Goal: Task Accomplishment & Management: Manage account settings

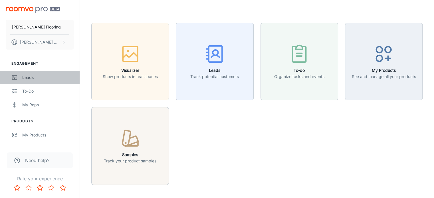
click at [31, 75] on div "Leads" at bounding box center [48, 77] width 52 height 6
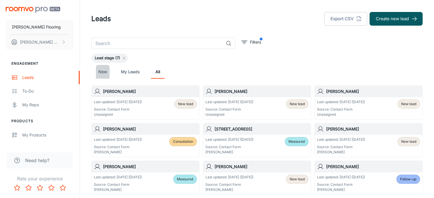
click at [104, 70] on link "New" at bounding box center [103, 72] width 14 height 14
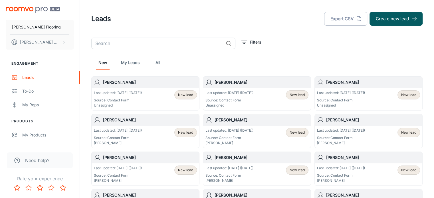
click at [365, 101] on p "Source: Contact Form" at bounding box center [341, 100] width 48 height 5
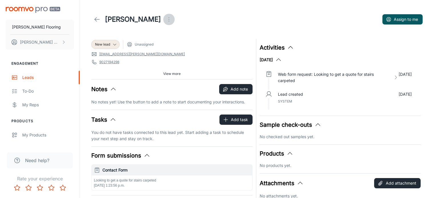
click at [166, 19] on icon "Open menu" at bounding box center [169, 19] width 7 height 7
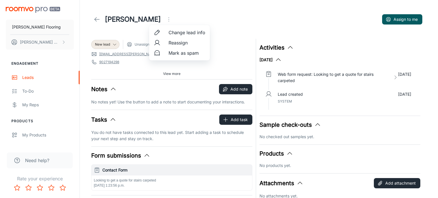
click at [245, 56] on div at bounding box center [219, 99] width 438 height 198
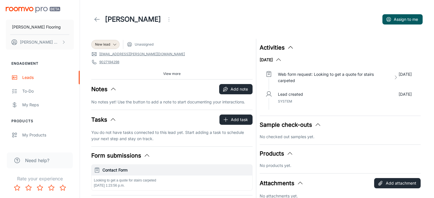
click at [174, 74] on span "View more" at bounding box center [171, 73] width 17 height 5
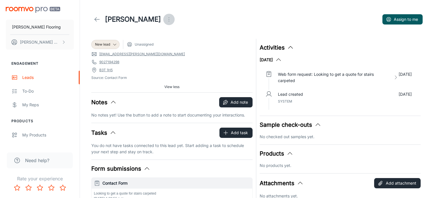
click at [166, 19] on icon "Open menu" at bounding box center [169, 19] width 7 height 7
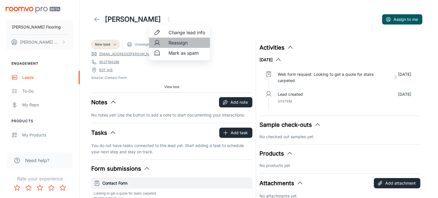
click at [183, 44] on span "Reassign" at bounding box center [187, 42] width 37 height 7
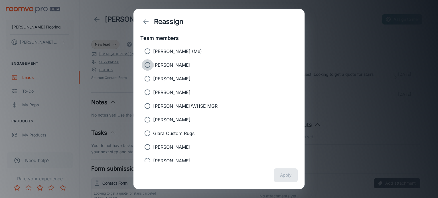
click at [147, 66] on input "[PERSON_NAME]" at bounding box center [147, 64] width 11 height 11
radio input "true"
click at [290, 180] on button "Apply" at bounding box center [286, 176] width 24 height 14
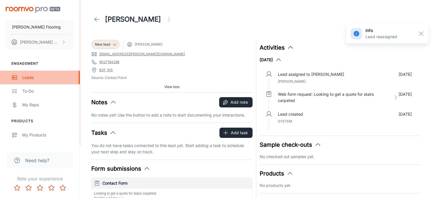
click at [26, 76] on div "Leads" at bounding box center [48, 77] width 52 height 6
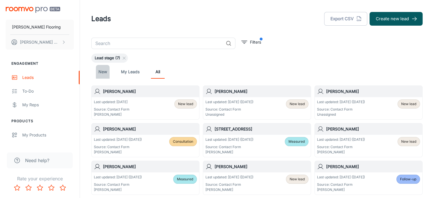
click at [101, 72] on link "New" at bounding box center [103, 72] width 14 height 14
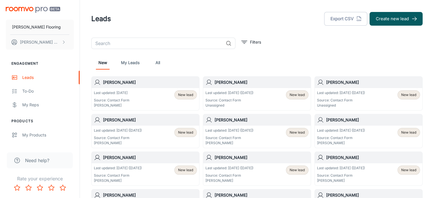
click at [359, 90] on div "Last updated: [DATE] ([DATE]) Source: Contact Form Unassigned New lead" at bounding box center [369, 99] width 108 height 22
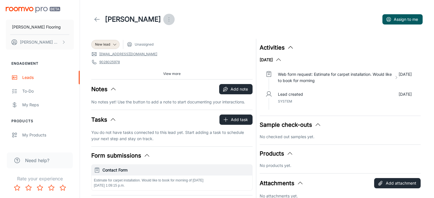
click at [166, 20] on icon "Open menu" at bounding box center [169, 19] width 7 height 7
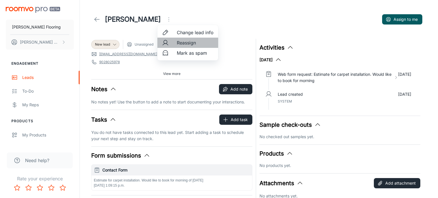
click at [183, 43] on span "Reassign" at bounding box center [195, 42] width 37 height 7
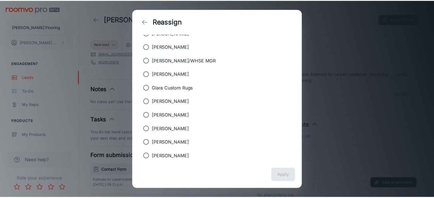
scroll to position [51, 0]
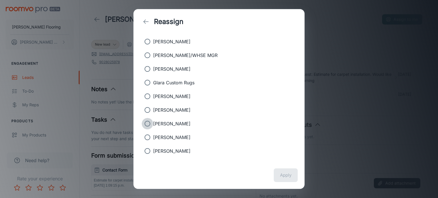
click at [149, 123] on input "[PERSON_NAME]" at bounding box center [147, 123] width 11 height 11
radio input "true"
click at [286, 174] on button "Apply" at bounding box center [286, 176] width 24 height 14
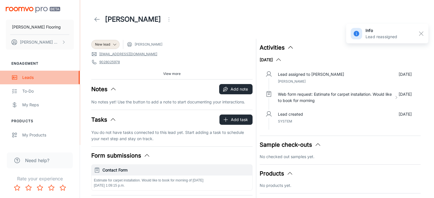
click at [31, 75] on div "Leads" at bounding box center [48, 77] width 52 height 6
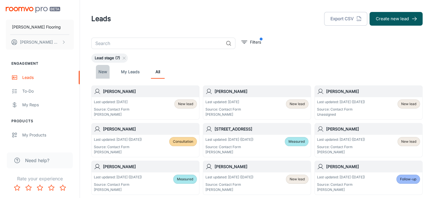
click at [103, 72] on link "New" at bounding box center [103, 72] width 14 height 14
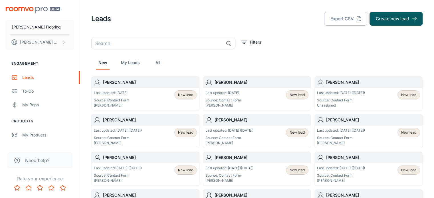
click at [344, 98] on p "Source: Contact Form" at bounding box center [341, 100] width 48 height 5
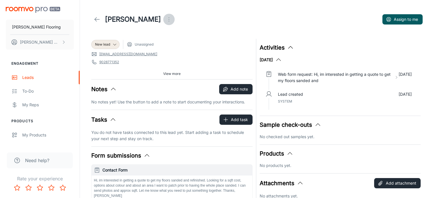
click at [166, 20] on icon "Open menu" at bounding box center [169, 19] width 7 height 7
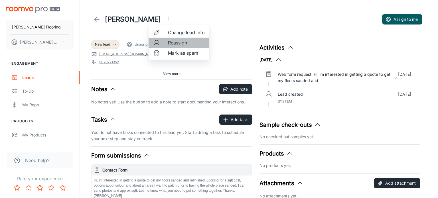
click at [178, 44] on span "Reassign" at bounding box center [186, 42] width 37 height 7
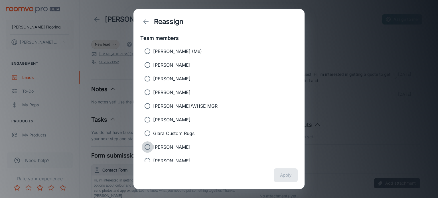
click at [147, 147] on input "[PERSON_NAME]" at bounding box center [147, 147] width 11 height 11
radio input "true"
click at [287, 177] on button "Apply" at bounding box center [286, 176] width 24 height 14
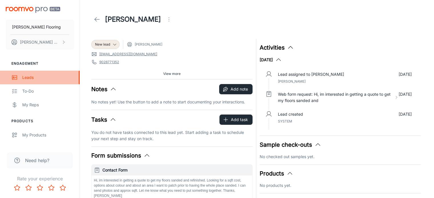
click at [27, 76] on div "Leads" at bounding box center [48, 77] width 52 height 6
